Goal: Transaction & Acquisition: Obtain resource

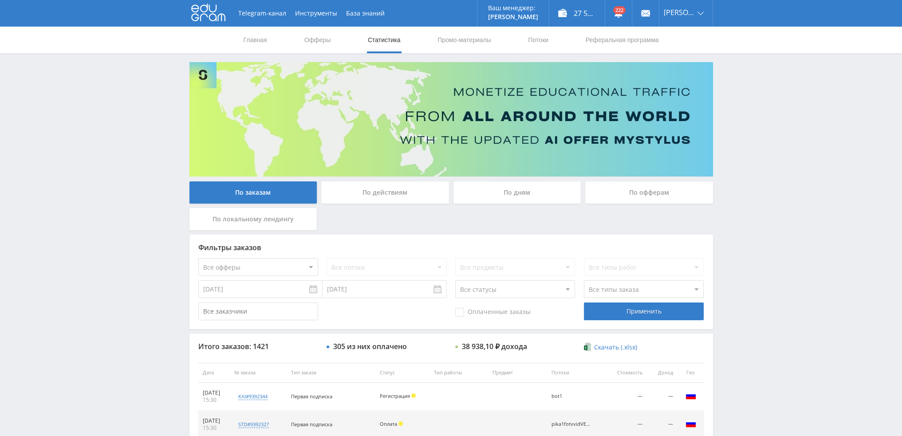
click at [509, 193] on div "По дням" at bounding box center [517, 192] width 128 height 22
click at [0, 0] on input "По дням" at bounding box center [0, 0] width 0 height 0
click at [536, 45] on link "Потоки" at bounding box center [538, 40] width 22 height 27
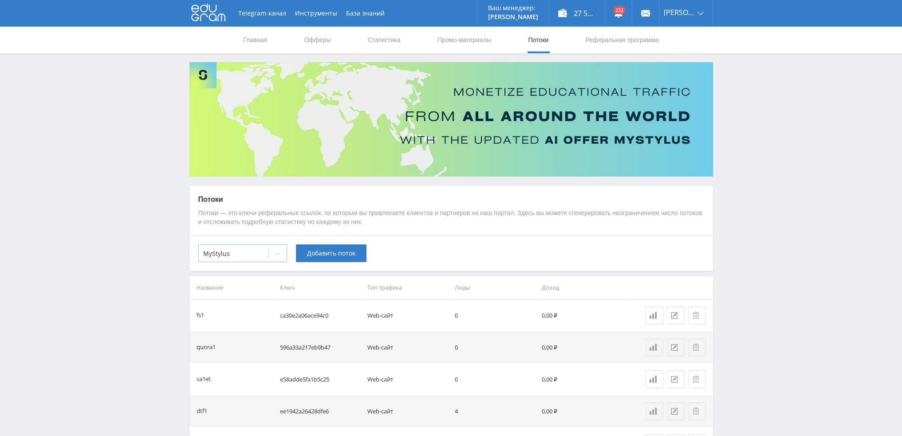
click at [283, 256] on div at bounding box center [278, 254] width 18 height 18
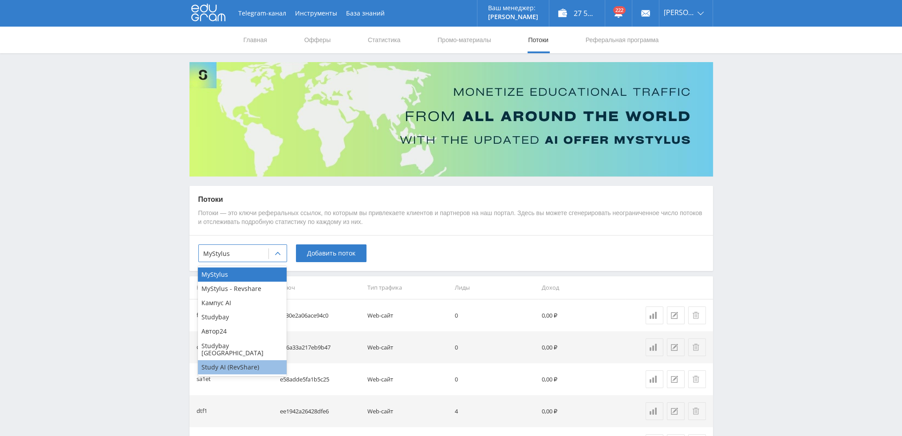
click at [229, 360] on div "Study AI (RevShare)" at bounding box center [242, 367] width 89 height 14
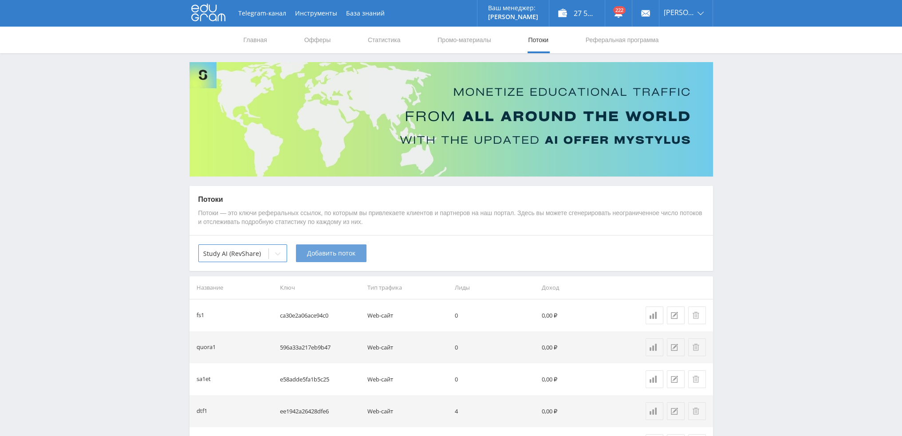
click at [323, 252] on span "Добавить поток" at bounding box center [331, 253] width 48 height 7
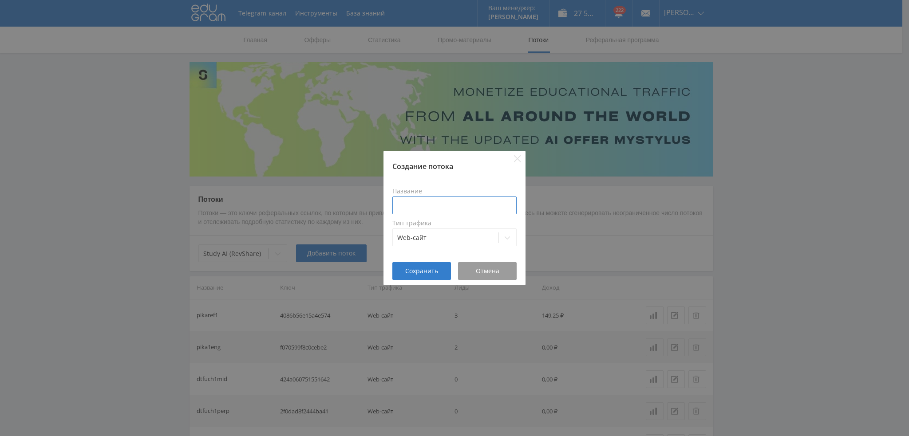
click at [428, 199] on input at bounding box center [454, 206] width 124 height 18
type input "dtfref1old"
click at [433, 268] on span "Сохранить" at bounding box center [421, 271] width 33 height 7
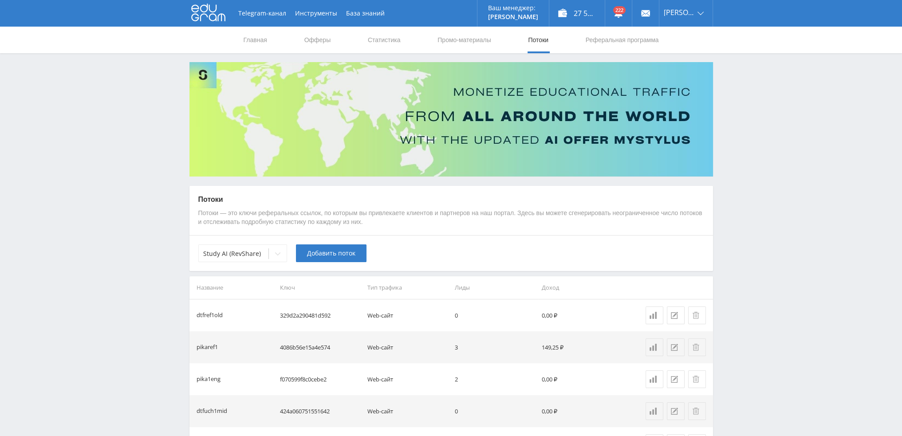
click at [336, 264] on div "Study AI (RevShare) Добавить поток" at bounding box center [450, 253] width 523 height 36
click at [338, 256] on span "Добавить поток" at bounding box center [331, 253] width 48 height 7
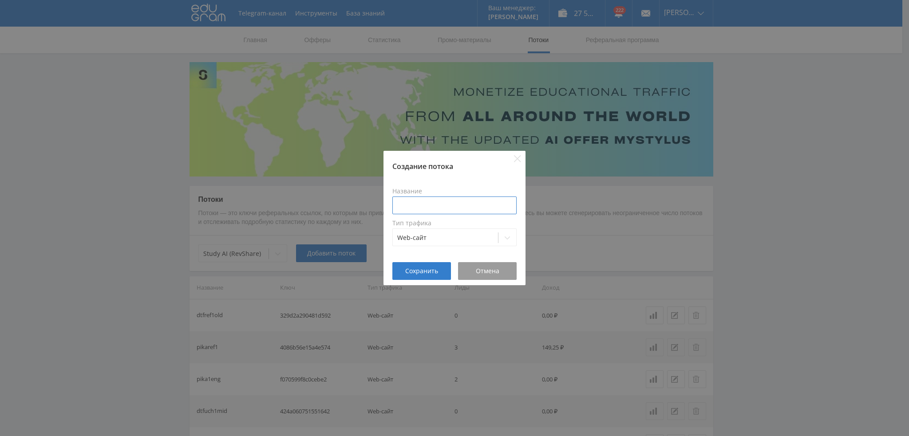
click at [425, 209] on input at bounding box center [454, 206] width 124 height 18
type input "dtfref1oldai"
click at [427, 275] on span "Сохранить" at bounding box center [421, 271] width 33 height 7
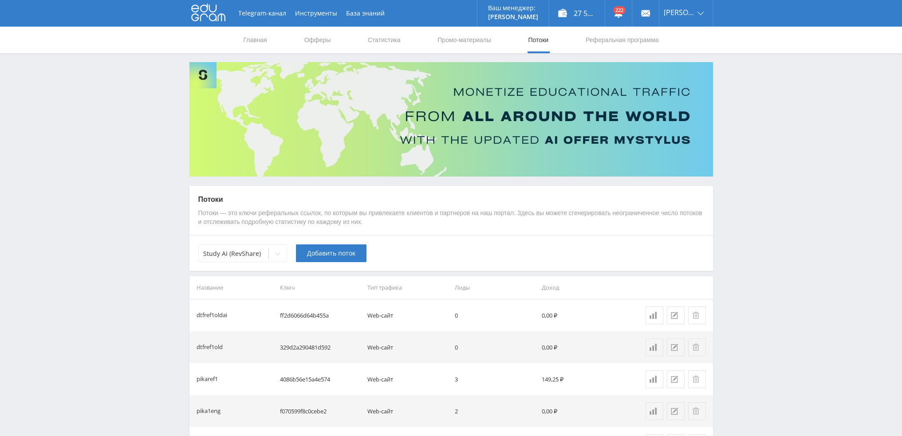
click at [311, 313] on td "ff2d6066d64b455a" at bounding box center [319, 315] width 87 height 32
copy td "ff2d6066d64b455a"
click at [388, 41] on link "Статистика" at bounding box center [384, 40] width 35 height 27
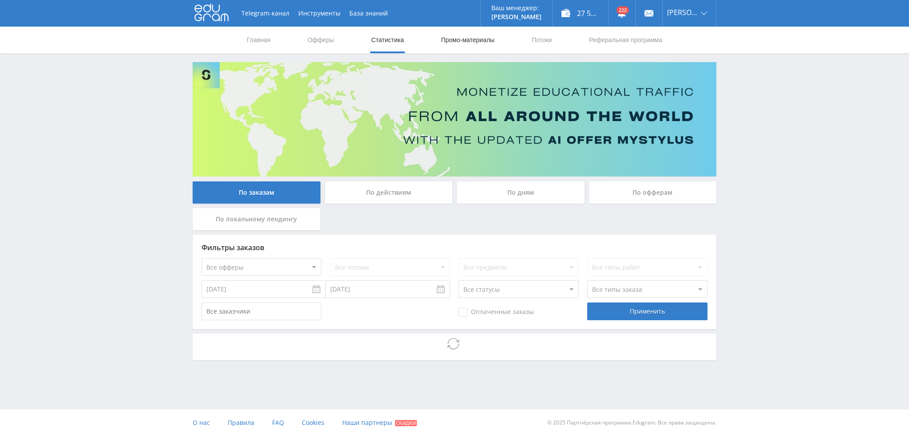
click at [473, 46] on link "Промо-материалы" at bounding box center [467, 40] width 55 height 27
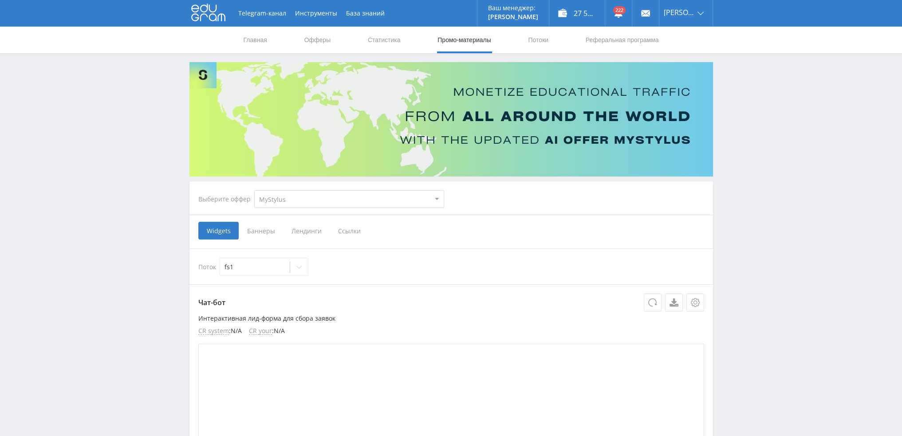
click at [299, 193] on select "MyStylus MyStylus - Revshare Кампус AI Studybay Автор24 Studybay [GEOGRAPHIC_DA…" at bounding box center [349, 199] width 190 height 18
select select "376"
click at [254, 190] on select "MyStylus MyStylus - Revshare Кампус AI Studybay Автор24 Studybay [GEOGRAPHIC_DA…" at bounding box center [349, 199] width 190 height 18
select select "376"
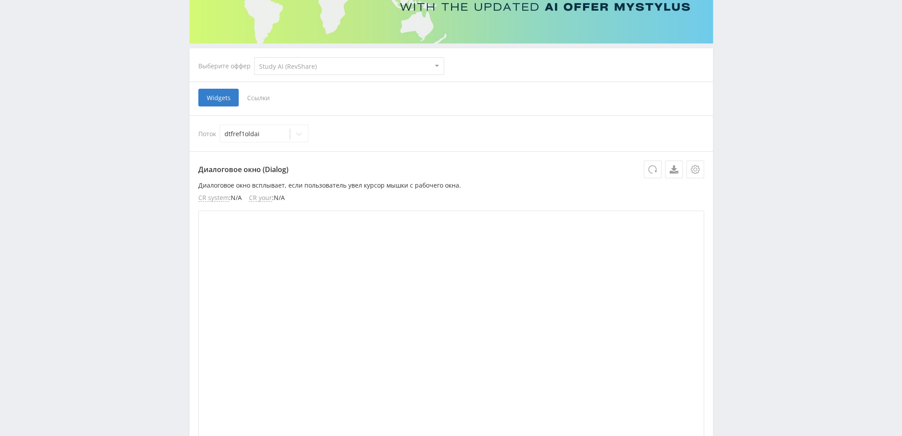
click at [263, 101] on span "Ссылки" at bounding box center [258, 98] width 39 height 18
click at [0, 0] on input "Ссылки" at bounding box center [0, 0] width 0 height 0
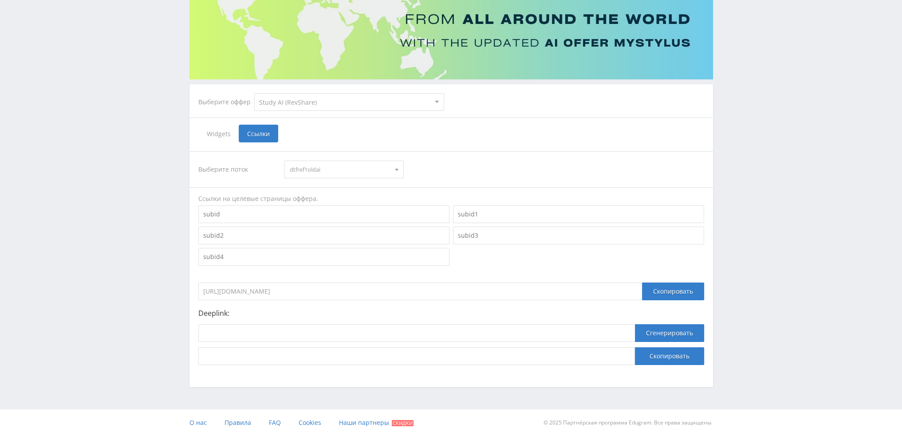
scroll to position [97, 0]
click at [358, 330] on input at bounding box center [416, 334] width 437 height 18
paste input "[URL]"
type input "[URL]"
click at [677, 334] on button "Сгенерировать" at bounding box center [669, 334] width 69 height 18
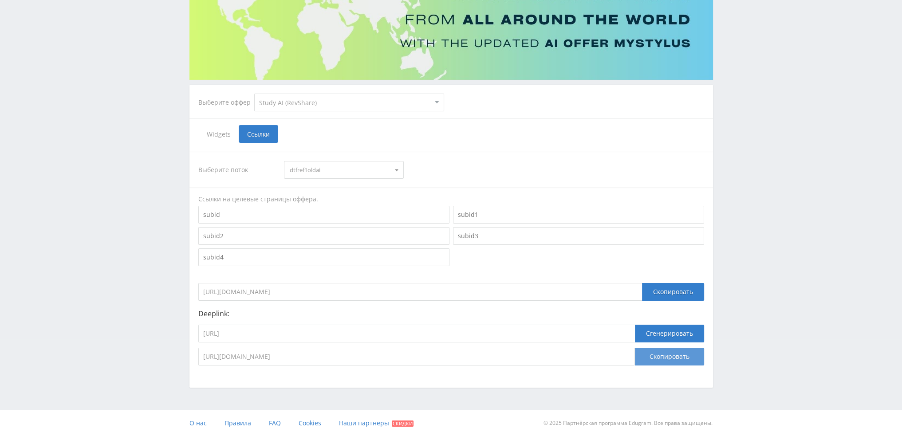
click at [671, 360] on button "Скопировать" at bounding box center [669, 357] width 69 height 18
click at [312, 172] on span "dtfref1oldai" at bounding box center [340, 169] width 100 height 17
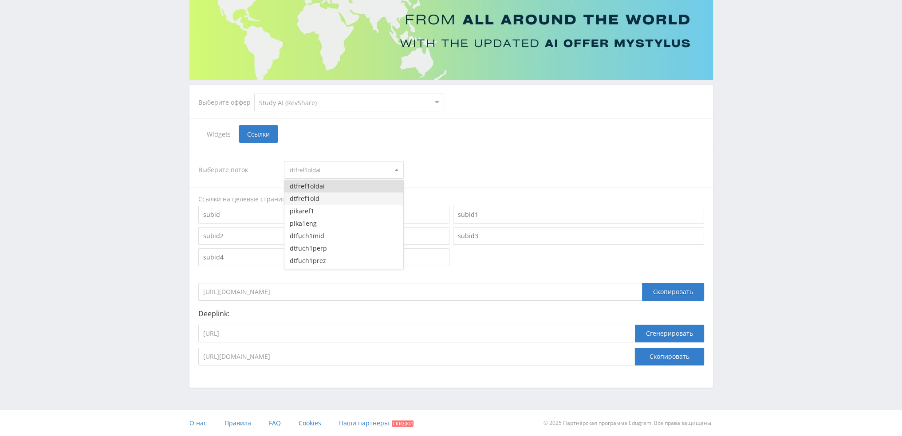
click at [312, 201] on button "dtfref1old" at bounding box center [343, 199] width 119 height 12
click at [468, 315] on p "Deeplink:" at bounding box center [451, 314] width 506 height 8
click at [450, 335] on input "[URL]" at bounding box center [416, 334] width 437 height 18
paste input "referaty/"
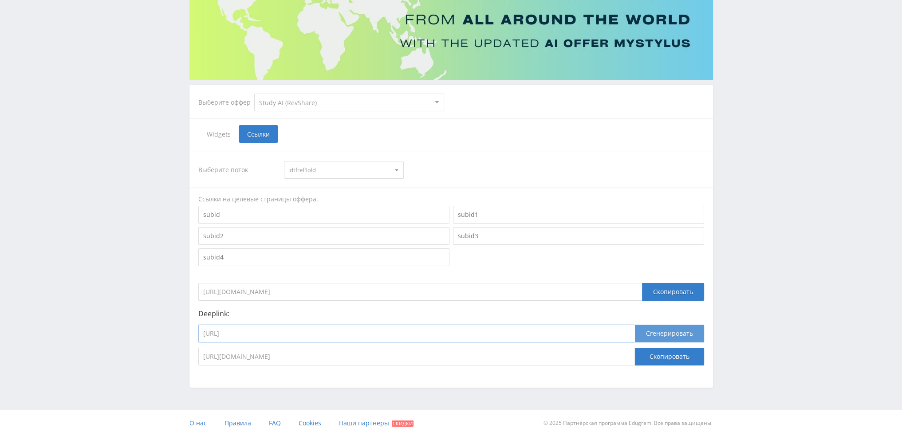
type input "[URL]"
click at [674, 332] on button "Сгенерировать" at bounding box center [669, 334] width 69 height 18
click at [371, 170] on span "dtfref1old" at bounding box center [340, 169] width 100 height 17
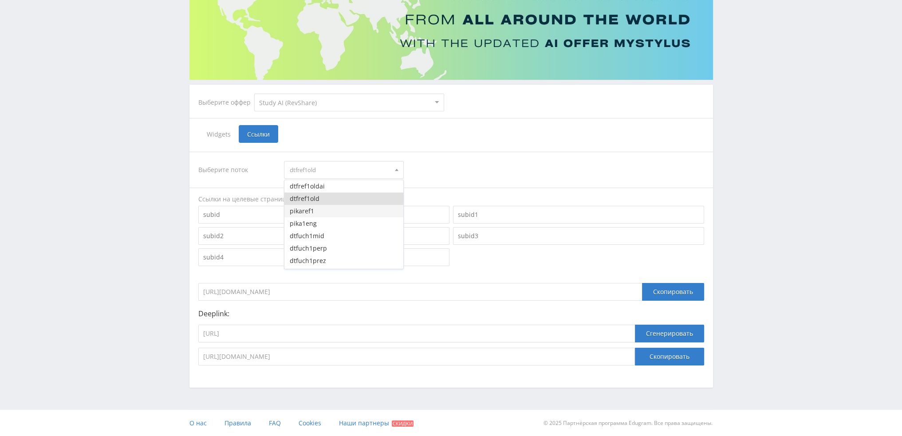
click at [339, 210] on button "pikaref1" at bounding box center [343, 211] width 119 height 12
click at [327, 173] on span "pikaref1" at bounding box center [340, 169] width 100 height 17
click at [322, 200] on button "dtfref1old" at bounding box center [343, 199] width 119 height 12
click at [431, 338] on input "[URL]" at bounding box center [416, 334] width 437 height 18
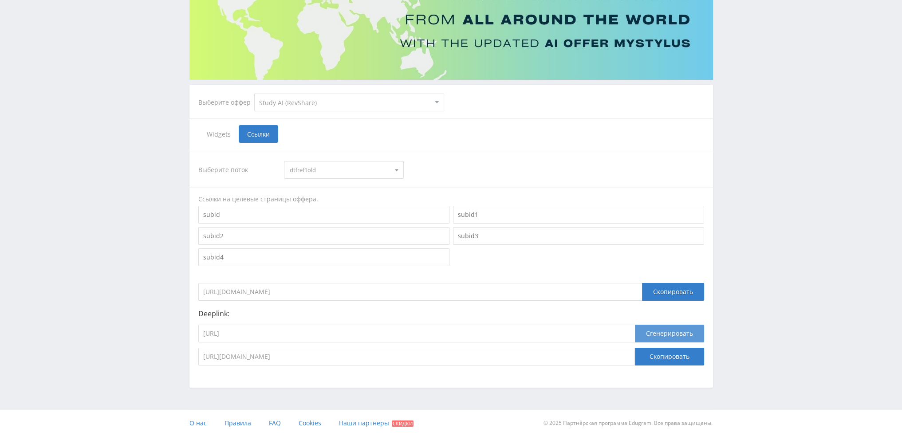
click at [679, 331] on button "Сгенерировать" at bounding box center [669, 334] width 69 height 18
click at [678, 351] on button "Скопировать" at bounding box center [669, 357] width 69 height 18
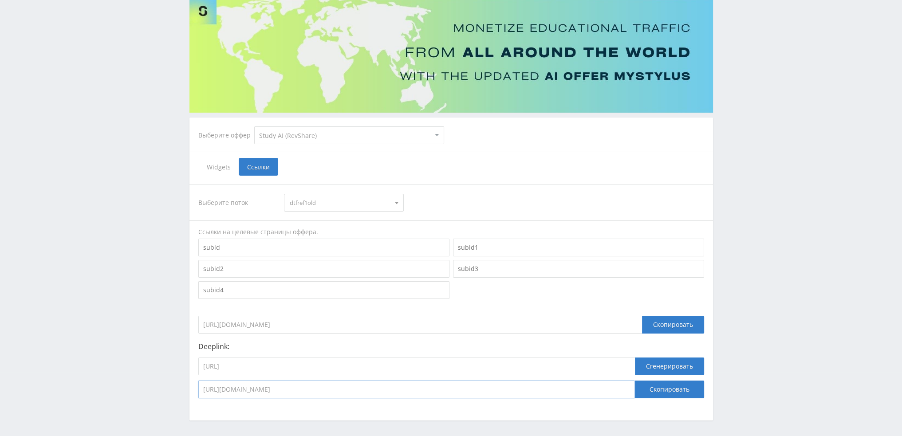
scroll to position [0, 0]
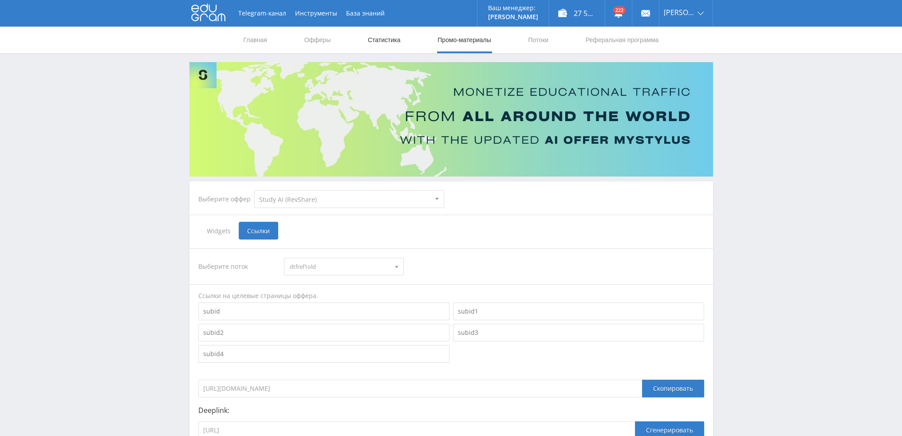
click at [370, 39] on link "Статистика" at bounding box center [384, 40] width 35 height 27
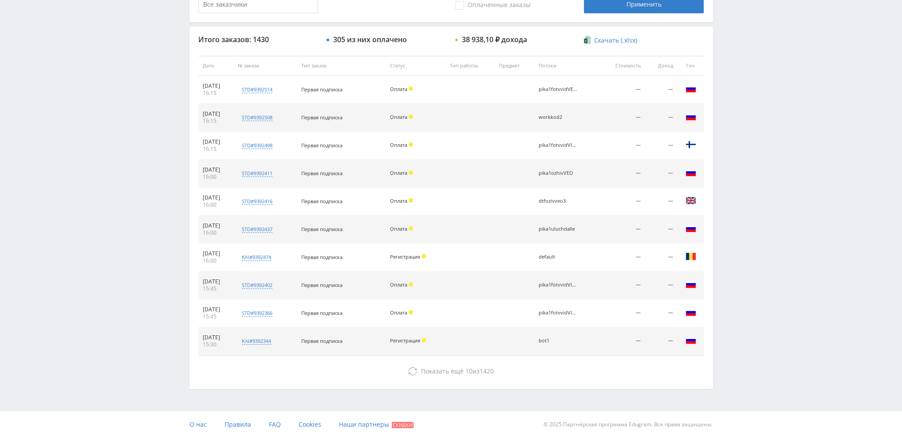
scroll to position [307, 0]
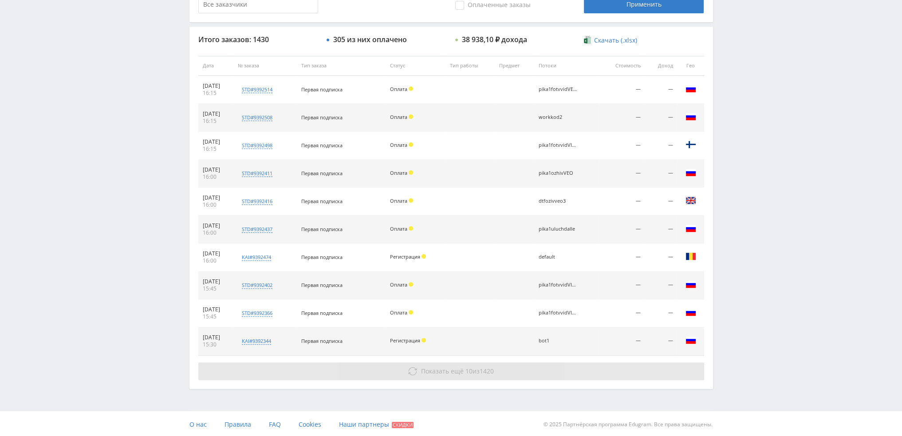
click at [405, 375] on button "Показать ещё 10 из 1420" at bounding box center [451, 371] width 506 height 18
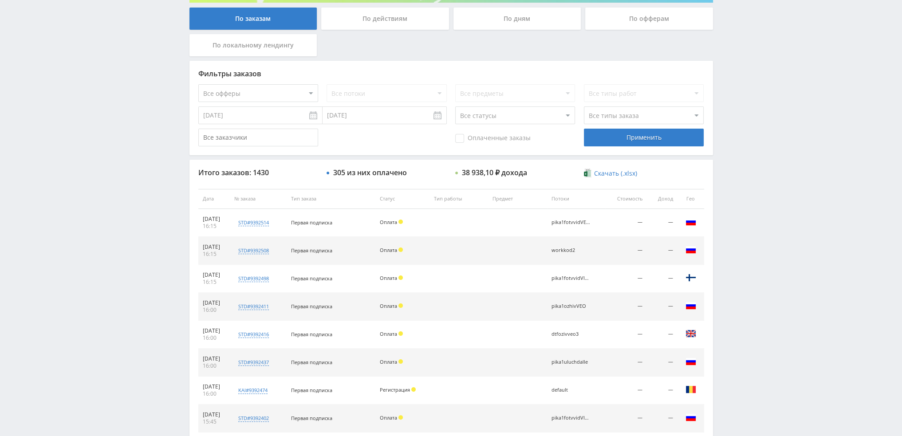
scroll to position [0, 0]
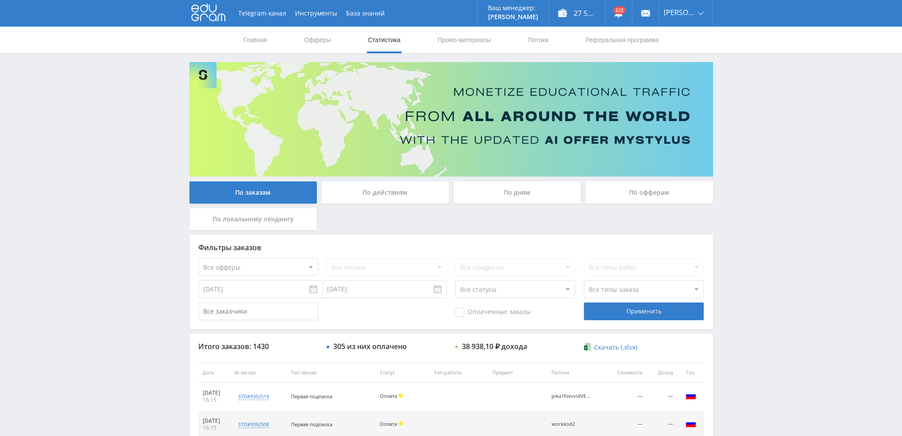
click at [498, 188] on div "По дням" at bounding box center [517, 192] width 128 height 22
click at [0, 0] on input "По дням" at bounding box center [0, 0] width 0 height 0
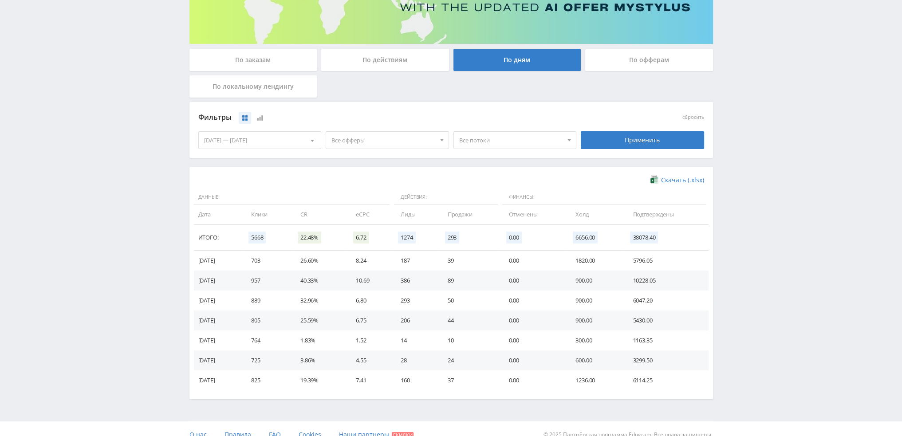
scroll to position [133, 0]
